Goal: Ask a question: Seek information or help from site administrators or community

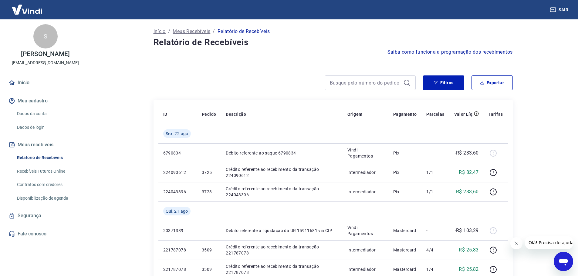
click at [567, 258] on icon "Abrir janela de mensagens" at bounding box center [563, 261] width 11 height 11
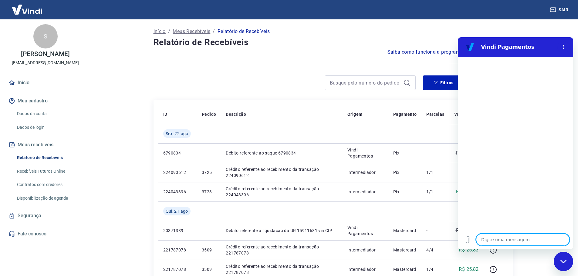
type textarea "B"
type textarea "x"
type textarea "BO"
type textarea "x"
type textarea "BOm"
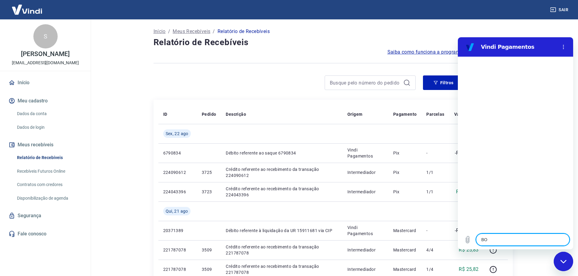
type textarea "x"
type textarea "BOm"
type textarea "x"
type textarea "BOm f"
type textarea "x"
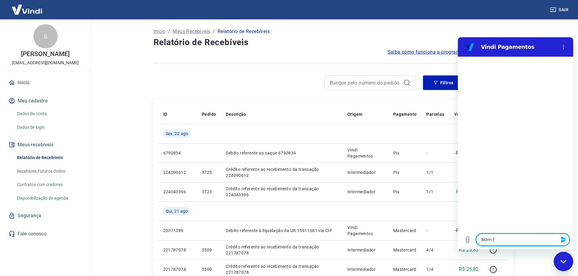
type textarea "BOm fi"
type textarea "x"
type textarea "BOm fia"
type textarea "x"
type textarea "BOm fi"
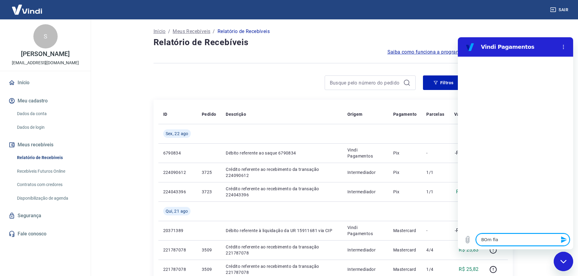
type textarea "x"
type textarea "BOm f"
type textarea "x"
type textarea "BOm"
type textarea "x"
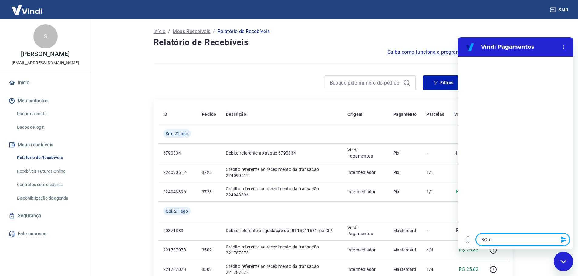
type textarea "BOm"
type textarea "x"
type textarea "BO"
type textarea "x"
type textarea "B"
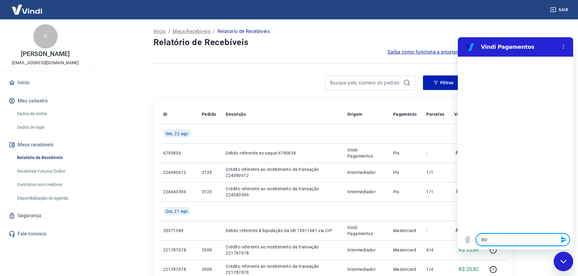
type textarea "x"
type textarea "Bo"
type textarea "x"
type textarea "Boi"
type textarea "x"
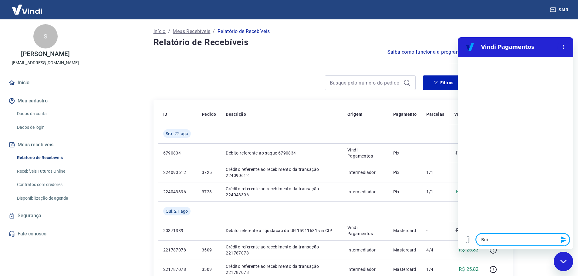
type textarea "Boim"
type textarea "x"
type textarea "Boim"
type textarea "x"
type textarea "Boim d"
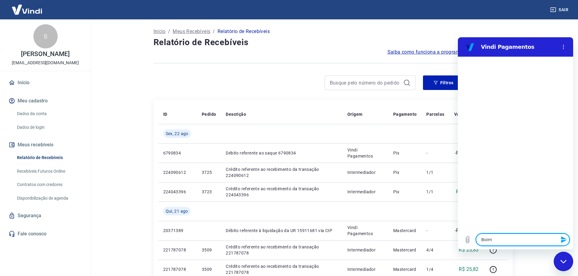
type textarea "x"
type textarea "Boim di"
type textarea "x"
type textarea "Boim dia"
type textarea "x"
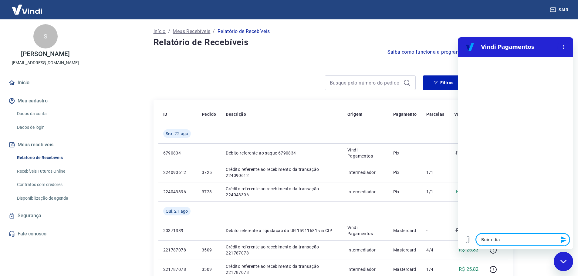
type textarea "Boim di"
type textarea "x"
type textarea "Boim d"
type textarea "x"
type textarea "Boim"
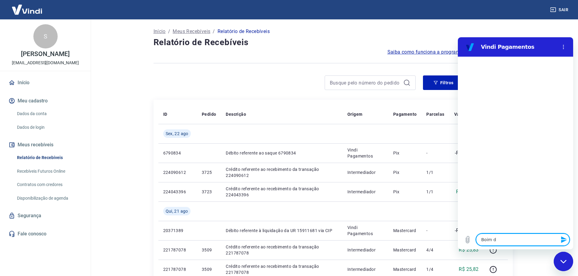
type textarea "x"
type textarea "Boim"
type textarea "x"
type textarea "Boi"
type textarea "x"
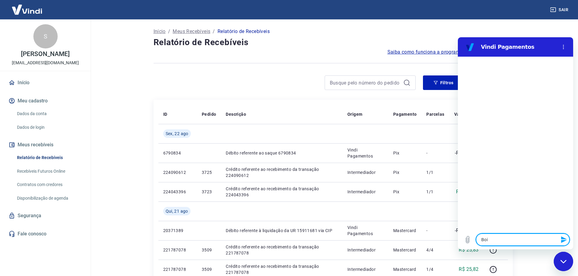
type textarea "Bo"
type textarea "x"
type textarea "Bom"
type textarea "x"
type textarea "Bom"
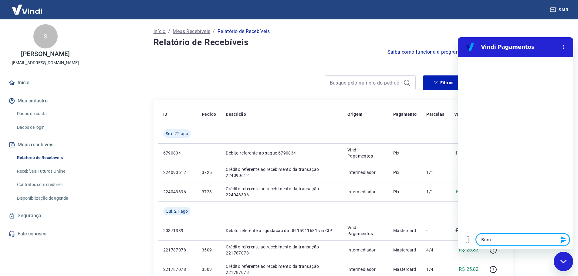
type textarea "x"
type textarea "Bom d"
type textarea "x"
type textarea "Bom di"
type textarea "x"
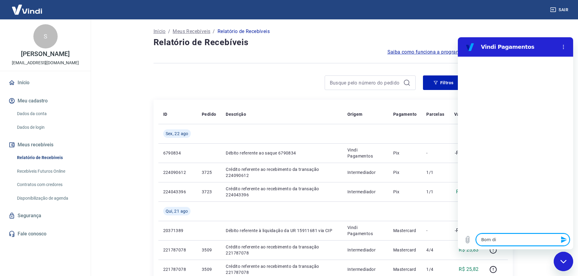
type textarea "Bom dia"
type textarea "x"
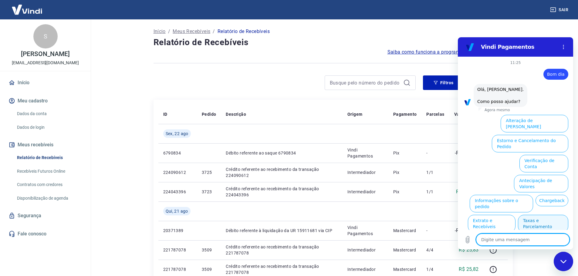
click at [546, 215] on button "Taxas e Parcelamento" at bounding box center [543, 224] width 50 height 18
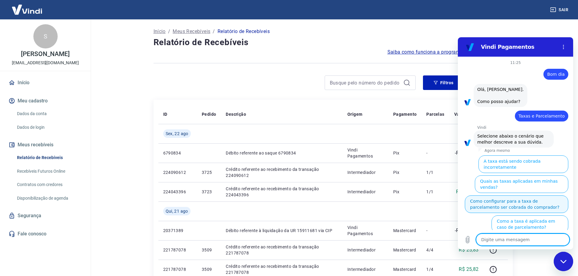
scroll to position [6, 0]
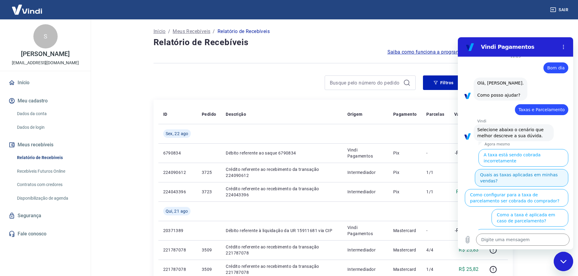
click at [542, 170] on button "Quais as taxas aplicadas em minhas vendas?" at bounding box center [521, 178] width 93 height 18
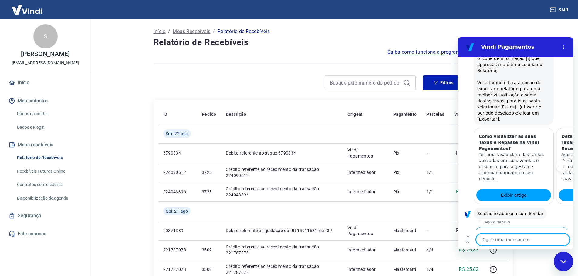
scroll to position [296, 0]
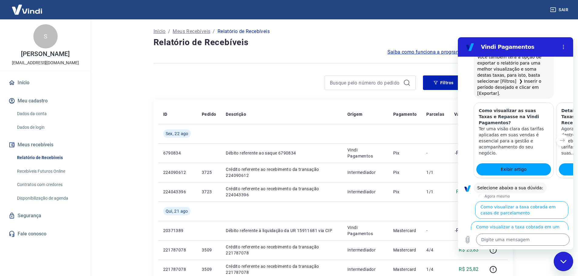
click at [509, 242] on button "Como visualizar o total de taxas cobradas em minhas vendas" at bounding box center [520, 251] width 95 height 18
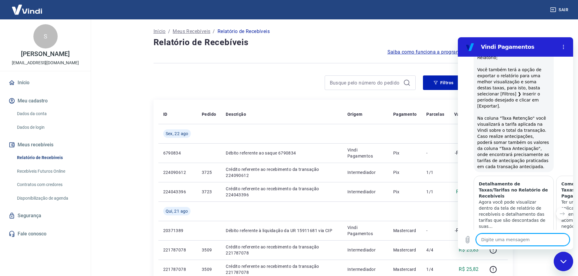
scroll to position [561, 0]
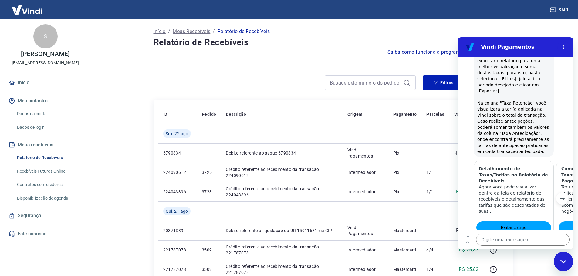
click at [560, 196] on icon "Próximo item" at bounding box center [562, 198] width 5 height 5
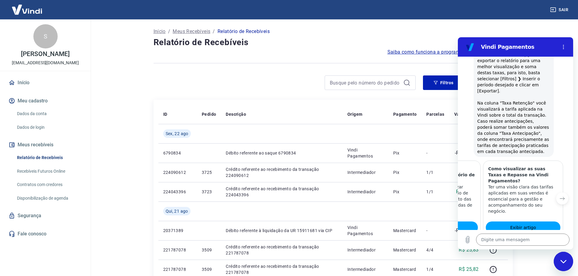
scroll to position [0, 75]
click at [514, 224] on span "Exibir artigo" at bounding box center [521, 227] width 26 height 7
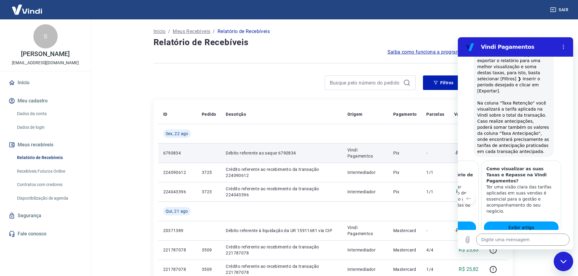
type textarea "x"
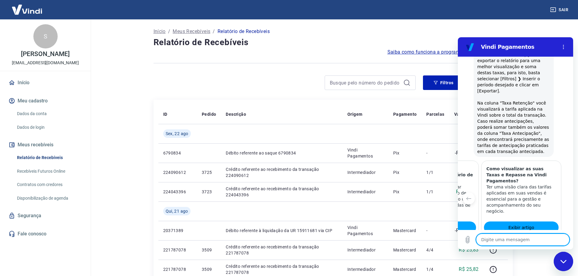
click at [497, 240] on textarea at bounding box center [522, 240] width 93 height 12
type textarea "F"
type textarea "x"
type textarea "Fa"
type textarea "x"
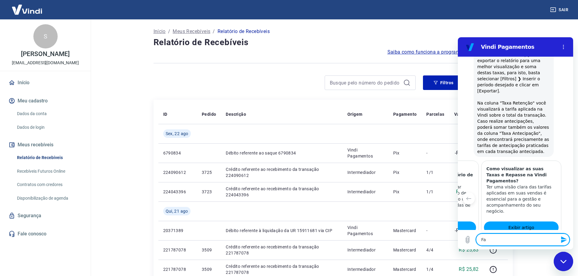
type textarea "Fal"
type textarea "x"
type textarea "Fala"
type textarea "x"
type textarea "Falar"
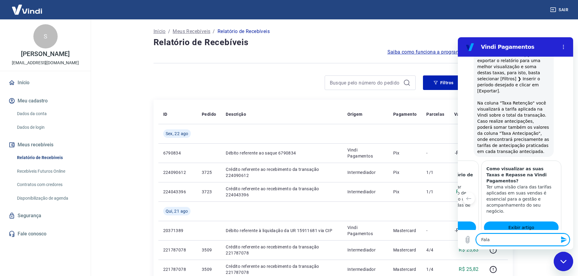
type textarea "x"
type textarea "Falar"
type textarea "x"
type textarea "Falar c"
type textarea "x"
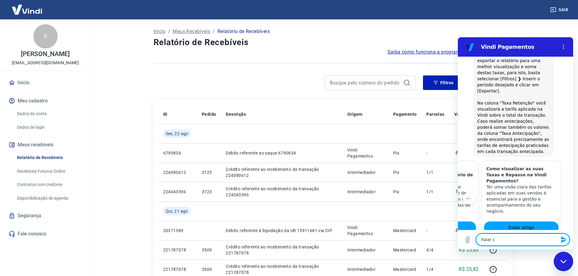
type textarea "Falar co"
type textarea "x"
type textarea "Falar com"
type textarea "x"
type textarea "Falar com"
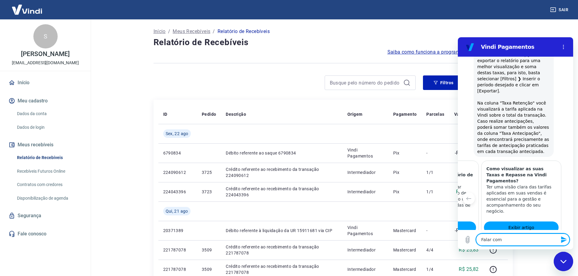
type textarea "x"
type textarea "Falar com a"
type textarea "x"
type textarea "Falar com at"
type textarea "x"
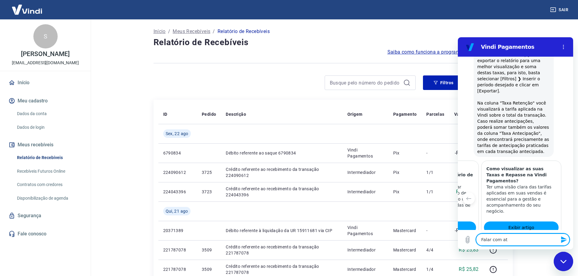
type textarea "Falar com ate"
type textarea "x"
type textarea "Falar com [GEOGRAPHIC_DATA]"
type textarea "x"
type textarea "Falar com [GEOGRAPHIC_DATA]"
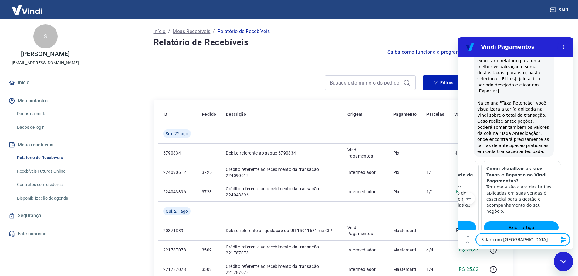
type textarea "x"
type textarea "Falar com atened"
type textarea "x"
type textarea "Falar com [GEOGRAPHIC_DATA]"
type textarea "x"
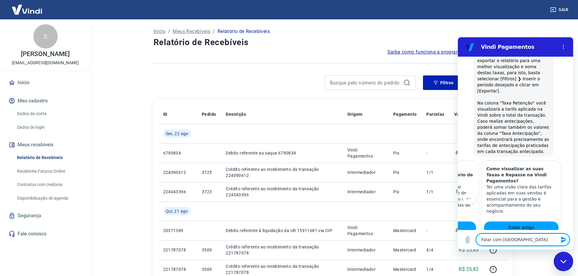
type textarea "Falar com [GEOGRAPHIC_DATA]"
type textarea "x"
type textarea "Falar com atend"
type textarea "x"
type textarea "Falar com atende"
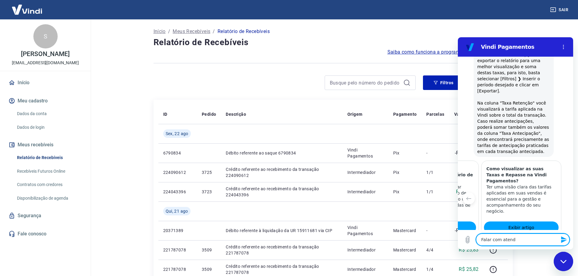
type textarea "x"
type textarea "Falar com atenden"
type textarea "x"
type textarea "Falar com atendent"
type textarea "x"
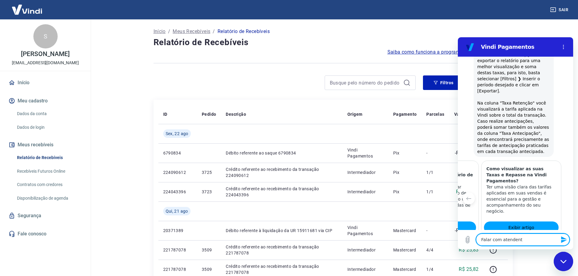
type textarea "Falar com atendente"
type textarea "x"
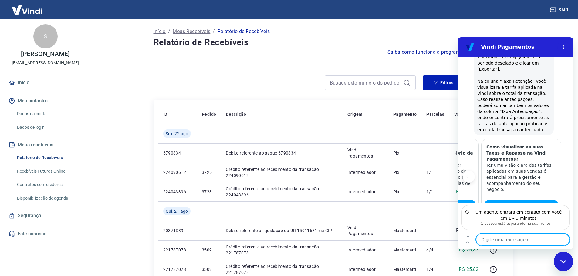
scroll to position [610, 0]
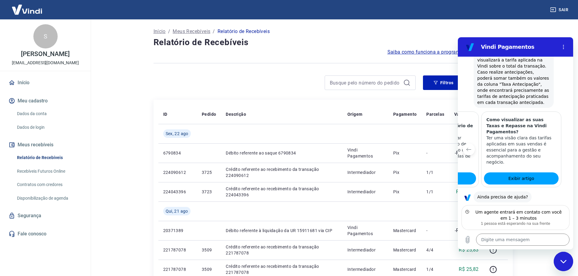
click at [469, 147] on icon "Item anterior" at bounding box center [468, 149] width 5 height 5
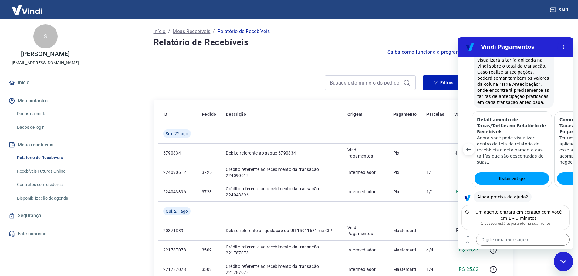
scroll to position [0, 0]
click at [38, 155] on link "Relatório de Recebíveis" at bounding box center [49, 158] width 69 height 12
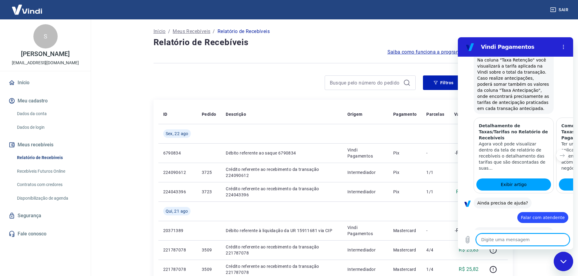
type textarea "x"
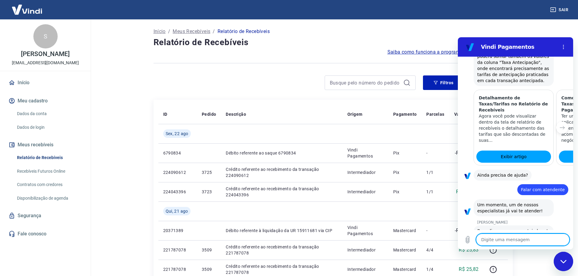
scroll to position [633, 0]
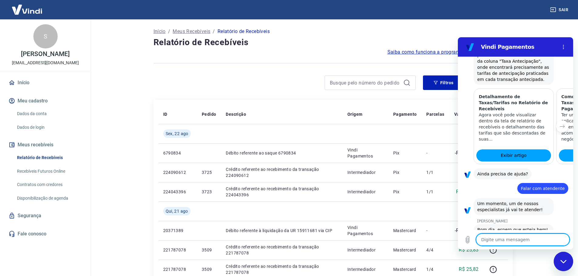
click at [500, 243] on textarea at bounding box center [522, 240] width 93 height 12
type textarea "B"
type textarea "x"
type textarea "Bo"
type textarea "x"
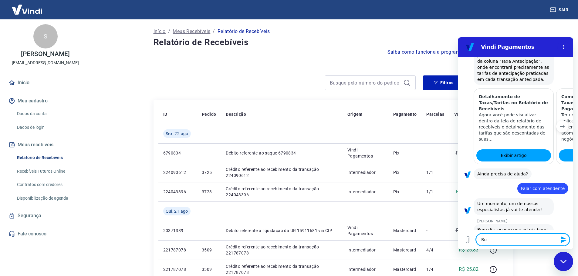
type textarea "Bom"
type textarea "x"
type textarea "Bom"
type textarea "x"
type textarea "Bom f"
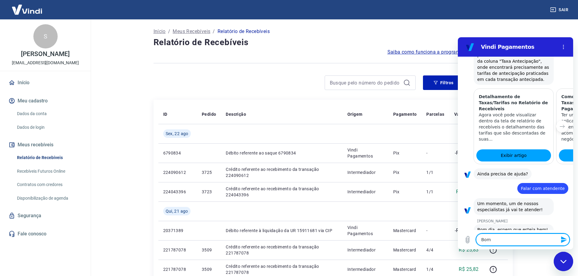
type textarea "x"
type textarea "Bom fd"
type textarea "x"
type textarea "Bom fdi"
type textarea "x"
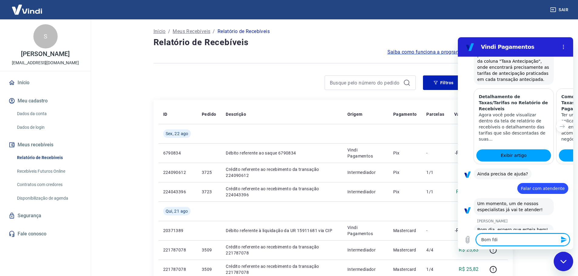
type textarea "Bom fdia"
type textarea "x"
type textarea "Bom fdi"
type textarea "x"
type textarea "Bom fd"
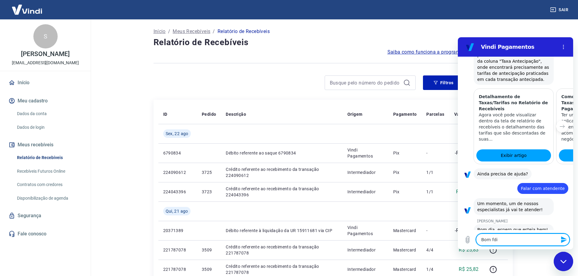
type textarea "x"
type textarea "Bom f"
type textarea "x"
type textarea "Bom"
type textarea "x"
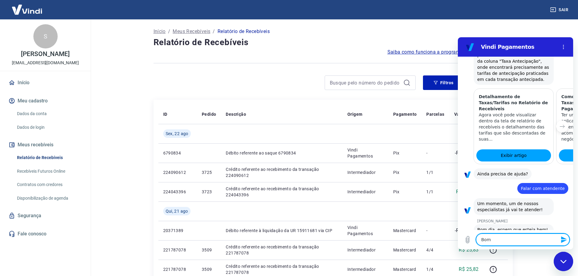
type textarea "Bom d"
type textarea "x"
type textarea "Bom di"
type textarea "x"
type textarea "Bom dia"
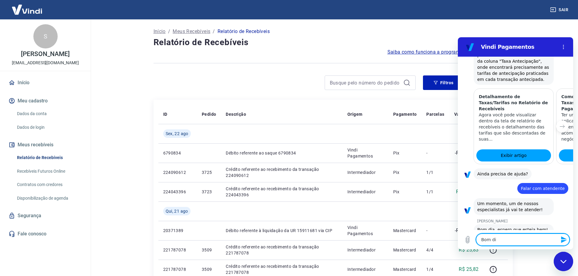
type textarea "x"
type textarea "Bom dia,"
type textarea "x"
type textarea "Bom dia,"
type textarea "x"
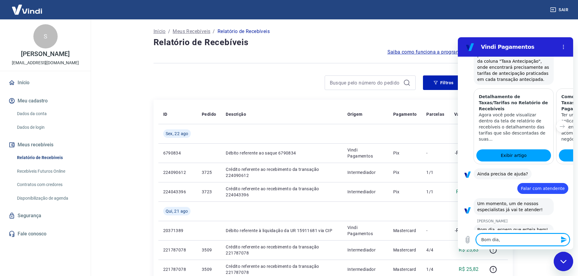
type textarea "Bom dia, G"
type textarea "x"
type textarea "Bom dia, Ga"
type textarea "x"
type textarea "Bom dia, Gab"
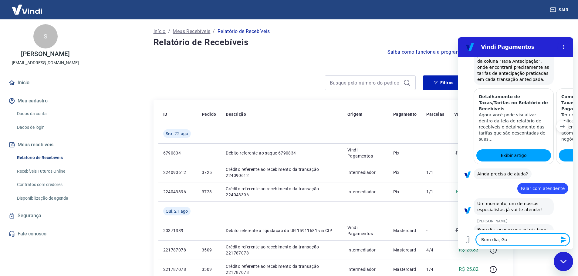
type textarea "x"
type textarea "Bom dia, Gabr"
type textarea "x"
type textarea "Bom dia, Gabri"
type textarea "x"
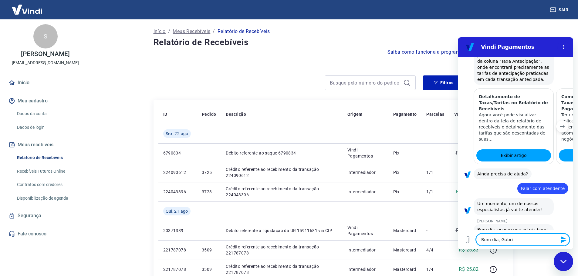
type textarea "Bom dia, Gabrie"
type textarea "x"
type textarea "Bom dia, [PERSON_NAME]"
type textarea "x"
type textarea "Bom dia, [PERSON_NAME]"
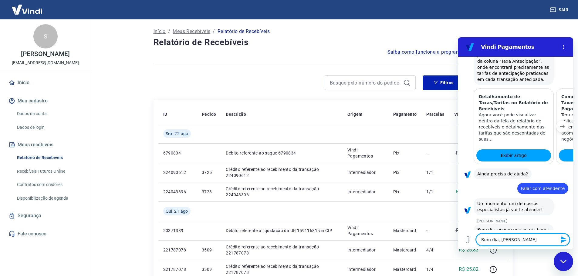
type textarea "x"
type textarea "Bom dia, [PERSON_NAME]"
type textarea "x"
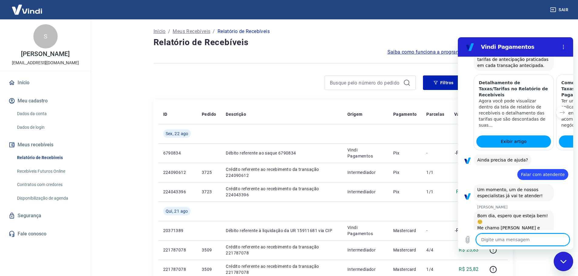
type textarea "x"
type textarea "M"
type textarea "x"
type textarea "Me"
type textarea "x"
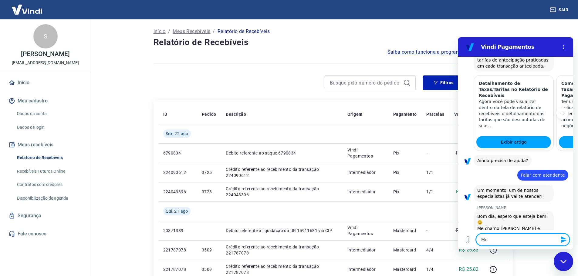
type textarea "Meu"
type textarea "x"
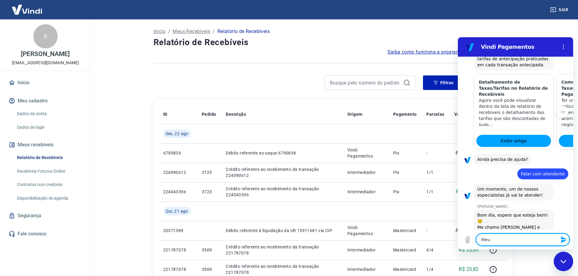
type textarea "Meu"
type textarea "x"
type textarea "Meu n"
type textarea "x"
type textarea "Meu no"
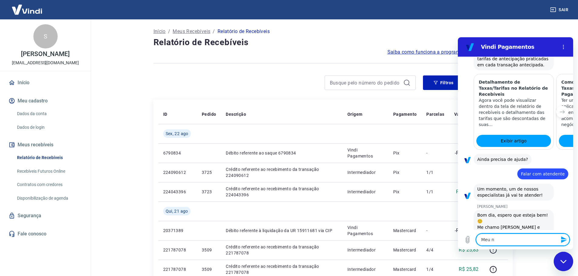
type textarea "x"
type textarea "Meu nom"
type textarea "x"
type textarea "Meu nome"
type textarea "x"
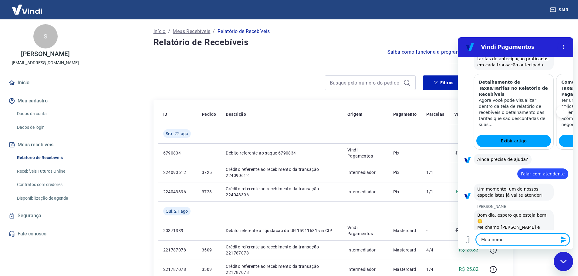
type textarea "Meu nome"
type textarea "x"
type textarea "Meu nome p"
type textarea "x"
type textarea "Meu nome pe"
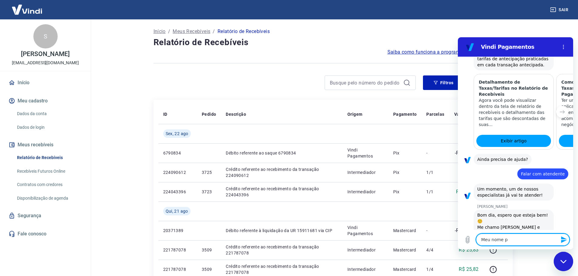
type textarea "x"
type textarea "Meu nome pe"
type textarea "x"
type textarea "Meu nome pe"
type textarea "x"
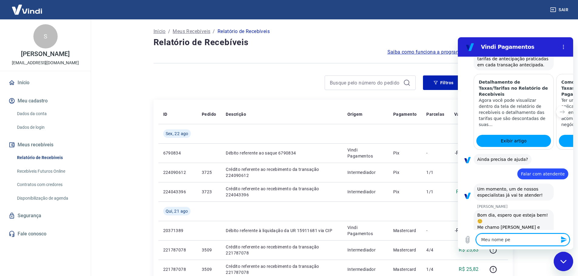
type textarea "Meu nome p"
type textarea "x"
type textarea "Meu nome"
type textarea "x"
type textarea "Meu nome é"
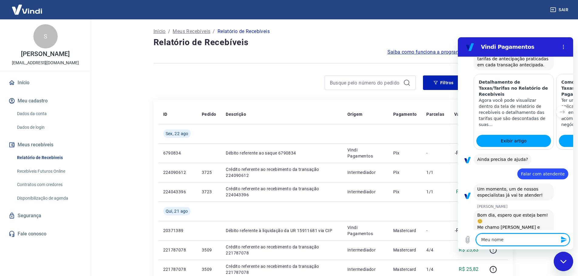
type textarea "x"
type textarea "Meu nome é"
type textarea "x"
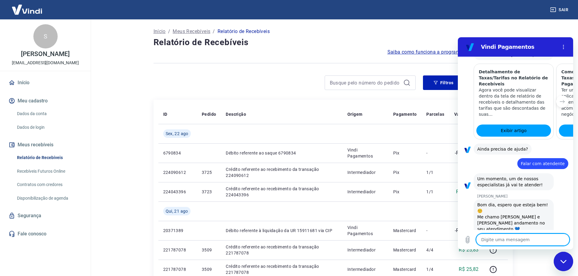
scroll to position [659, 0]
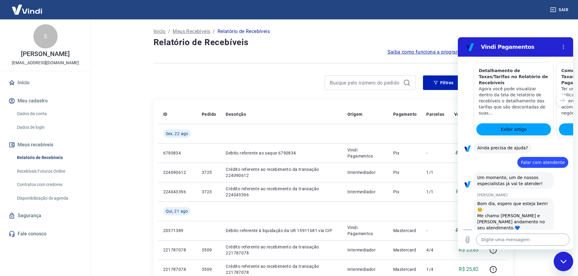
click at [503, 240] on textarea at bounding box center [522, 240] width 93 height 12
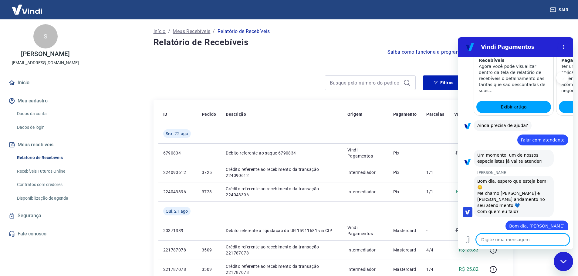
scroll to position [683, 0]
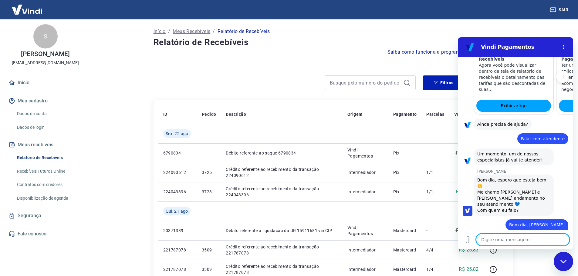
click at [440, 60] on div at bounding box center [333, 63] width 359 height 15
click at [379, 43] on h4 "Relatório de Recebíveis" at bounding box center [333, 42] width 359 height 12
click at [26, 116] on link "Dados da conta" at bounding box center [49, 114] width 69 height 12
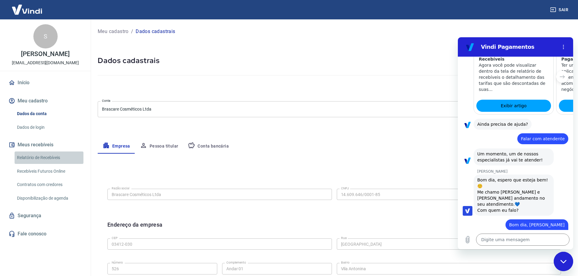
click at [52, 158] on link "Relatório de Recebíveis" at bounding box center [49, 158] width 69 height 12
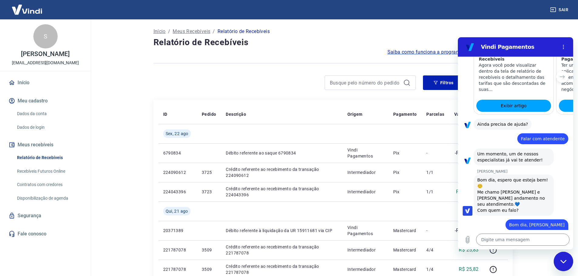
click at [38, 36] on div "S" at bounding box center [45, 36] width 24 height 24
drag, startPoint x: 45, startPoint y: 42, endPoint x: 42, endPoint y: 55, distance: 13.7
click at [43, 49] on div "S [PERSON_NAME] [EMAIL_ADDRESS][DOMAIN_NAME]" at bounding box center [45, 45] width 91 height 52
click at [39, 63] on p "[EMAIL_ADDRESS][DOMAIN_NAME]" at bounding box center [45, 63] width 67 height 6
click at [23, 12] on img at bounding box center [26, 9] width 39 height 19
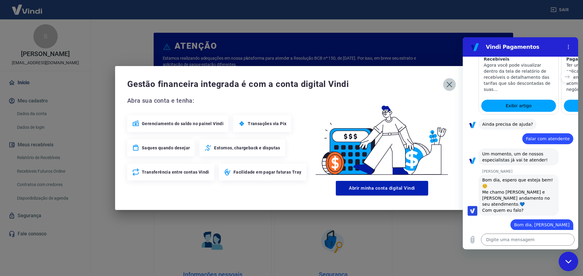
click at [447, 84] on icon "button" at bounding box center [449, 85] width 10 height 10
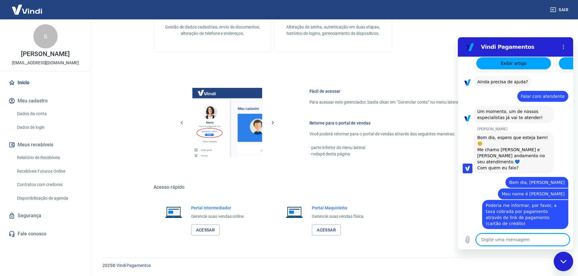
scroll to position [727, 0]
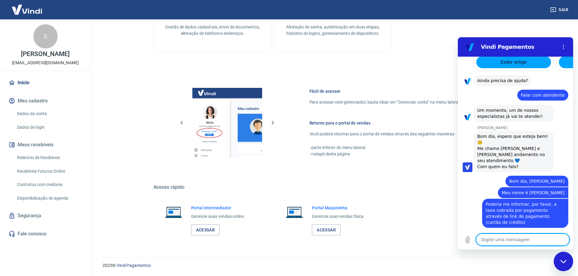
click at [523, 238] on textarea at bounding box center [522, 240] width 93 height 12
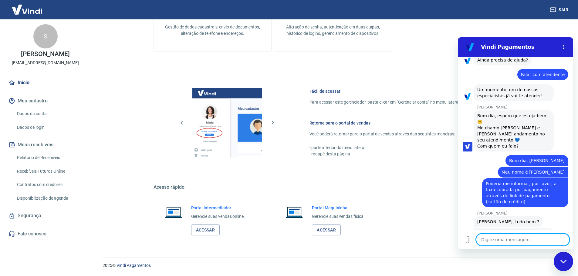
scroll to position [774, 0]
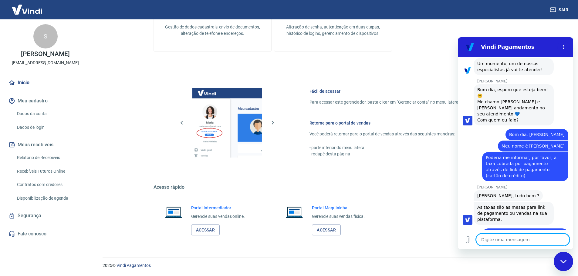
click at [505, 245] on textarea at bounding box center [522, 240] width 93 height 12
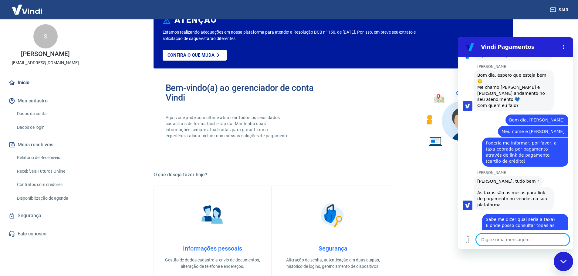
scroll to position [0, 0]
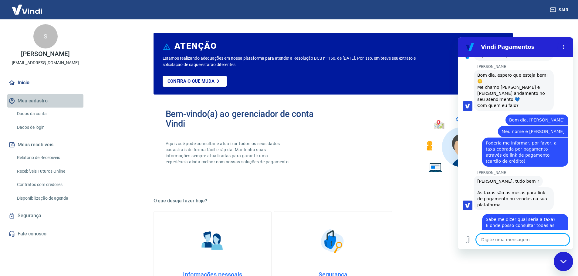
click at [35, 101] on button "Meu cadastro" at bounding box center [45, 100] width 76 height 13
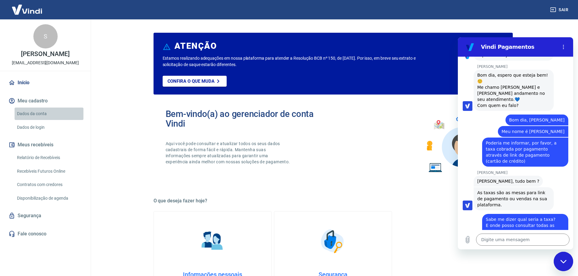
click at [26, 113] on link "Dados da conta" at bounding box center [49, 114] width 69 height 12
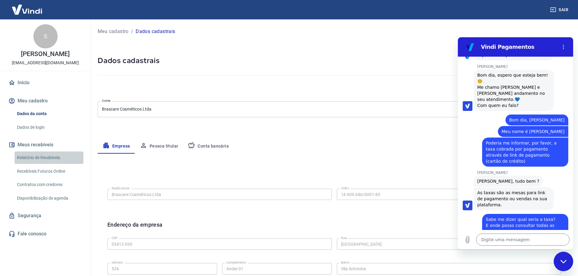
click at [28, 155] on link "Relatório de Recebíveis" at bounding box center [49, 158] width 69 height 12
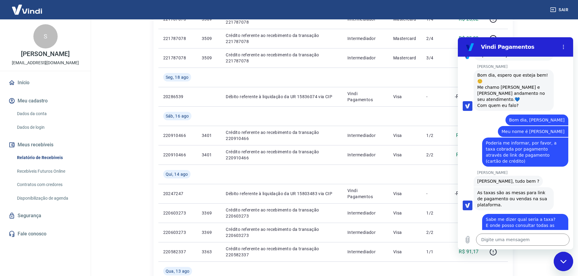
scroll to position [303, 0]
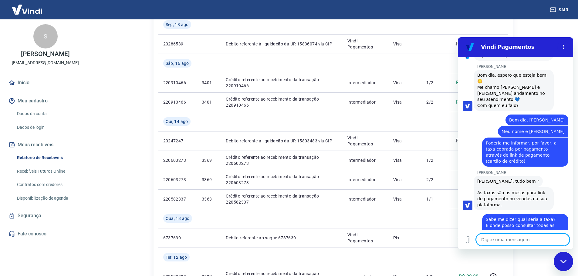
click at [501, 237] on textarea at bounding box center [522, 240] width 93 height 12
click at [513, 236] on textarea at bounding box center [522, 240] width 93 height 12
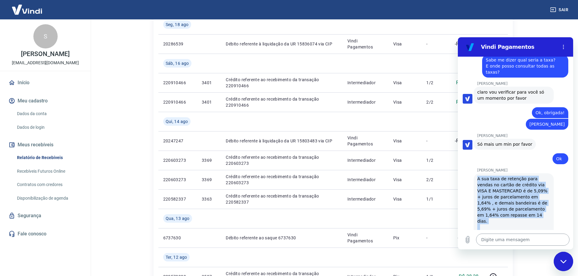
scroll to position [978, 0]
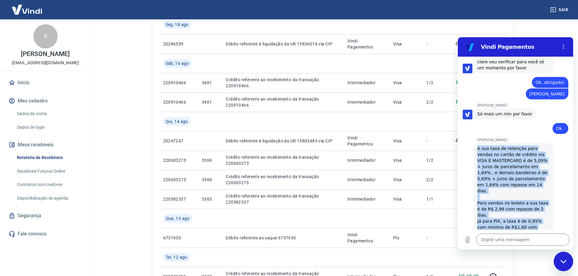
drag, startPoint x: 484, startPoint y: 126, endPoint x: 529, endPoint y: 188, distance: 76.6
click at [529, 188] on div "A sua taxa de retenção para vendas no cartão de crédito via VISA E MASTERCARD é…" at bounding box center [513, 203] width 73 height 115
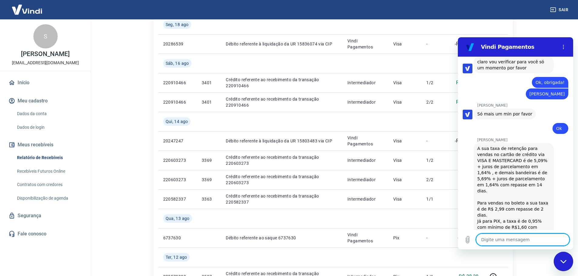
click at [506, 244] on textarea at bounding box center [522, 240] width 93 height 12
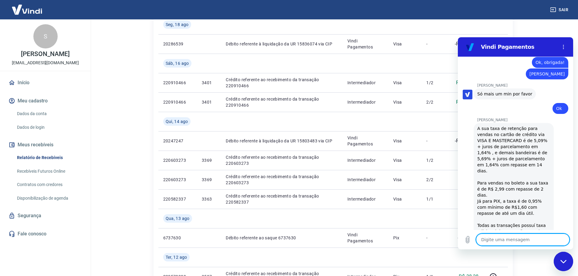
click at [513, 240] on textarea at bounding box center [522, 240] width 93 height 12
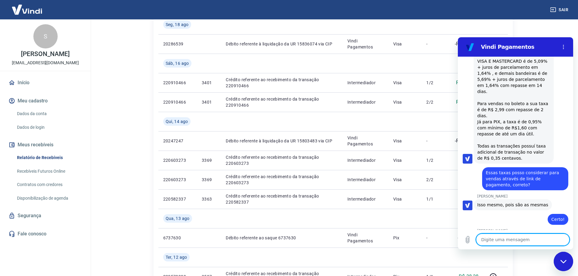
scroll to position [1110, 0]
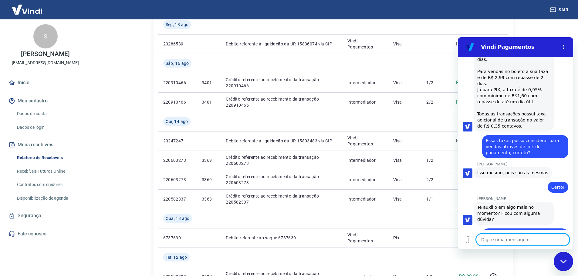
click at [497, 243] on textarea at bounding box center [522, 240] width 93 height 12
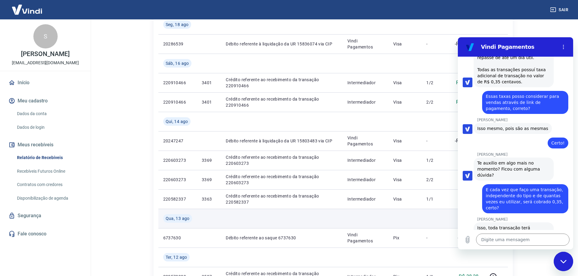
scroll to position [1154, 0]
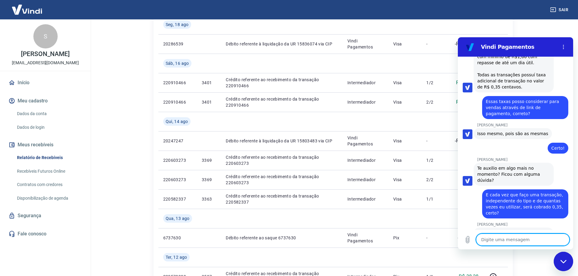
click at [500, 238] on textarea at bounding box center [522, 240] width 93 height 12
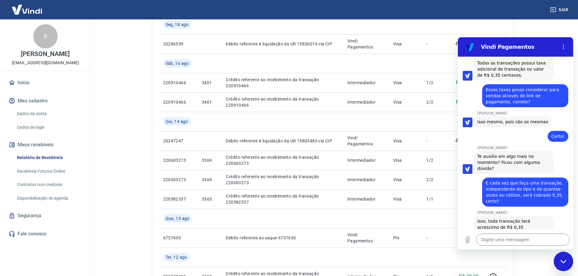
scroll to position [1162, 0]
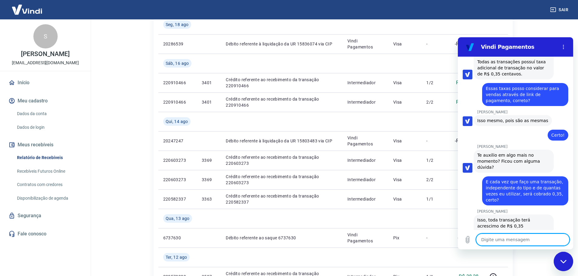
click at [498, 240] on textarea at bounding box center [522, 240] width 93 height 12
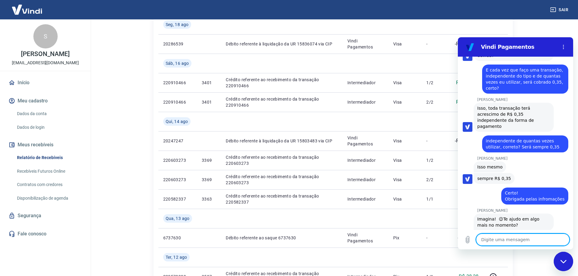
scroll to position [1302, 0]
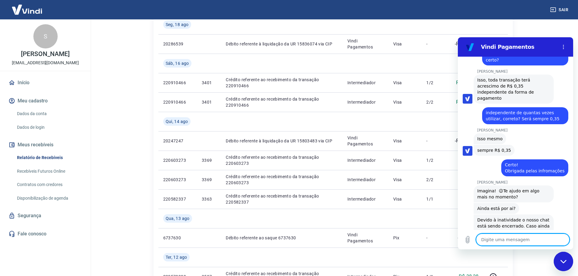
click at [512, 240] on textarea at bounding box center [522, 240] width 93 height 12
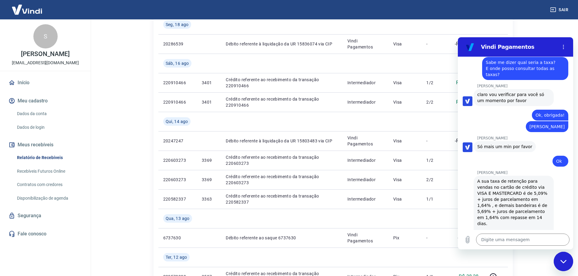
scroll to position [990, 0]
